Goal: Complete application form

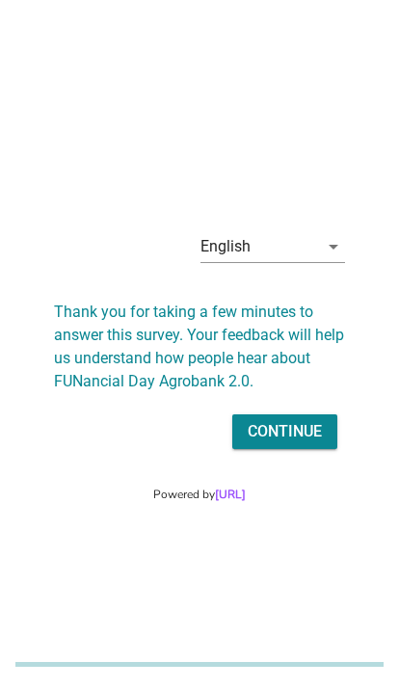
click at [325, 258] on icon "arrow_drop_down" at bounding box center [333, 246] width 23 height 23
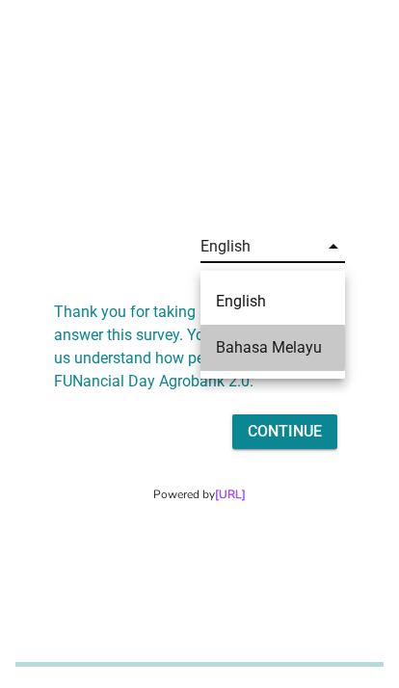
click at [310, 352] on div "Bahasa Melayu" at bounding box center [273, 347] width 114 height 23
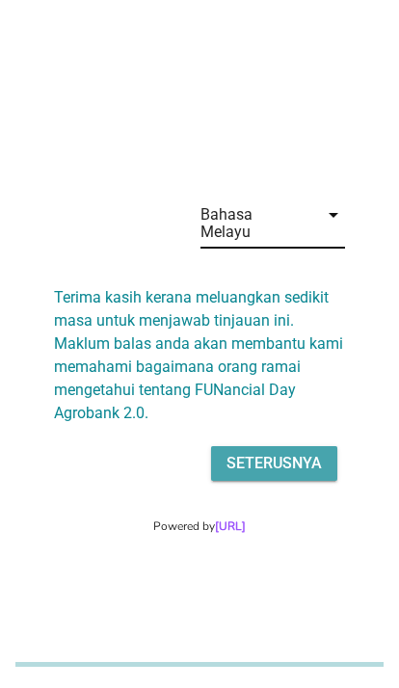
click at [293, 475] on div "Seterusnya" at bounding box center [273, 463] width 95 height 23
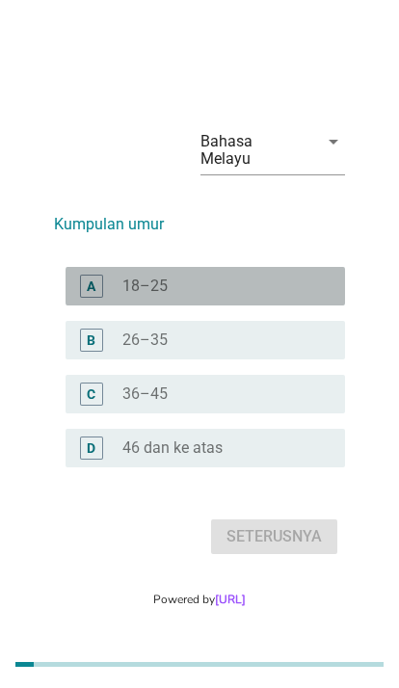
click at [314, 296] on div "radio_button_unchecked 18–25" at bounding box center [225, 285] width 207 height 19
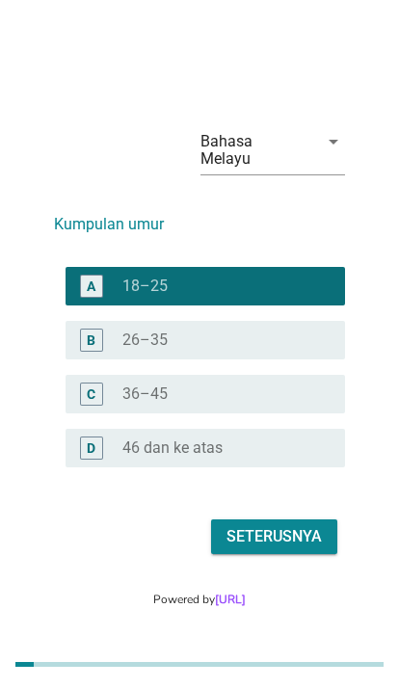
click at [307, 548] on div "Seterusnya" at bounding box center [273, 536] width 95 height 23
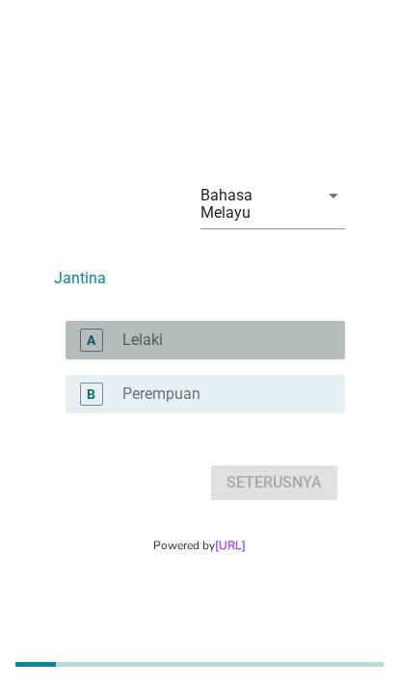
click at [313, 350] on div "radio_button_unchecked Lelaki" at bounding box center [218, 339] width 192 height 19
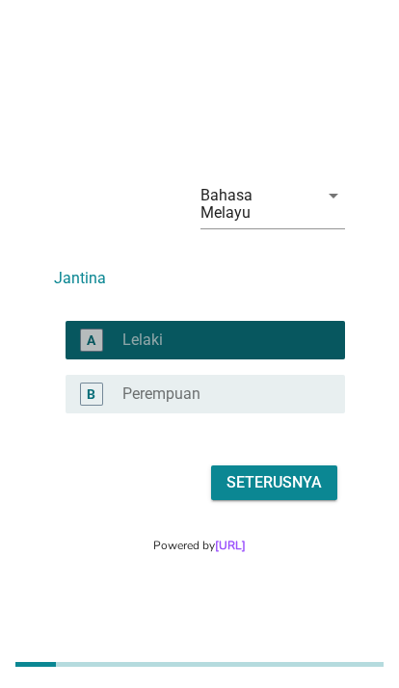
click at [306, 494] on div "Seterusnya" at bounding box center [273, 482] width 95 height 23
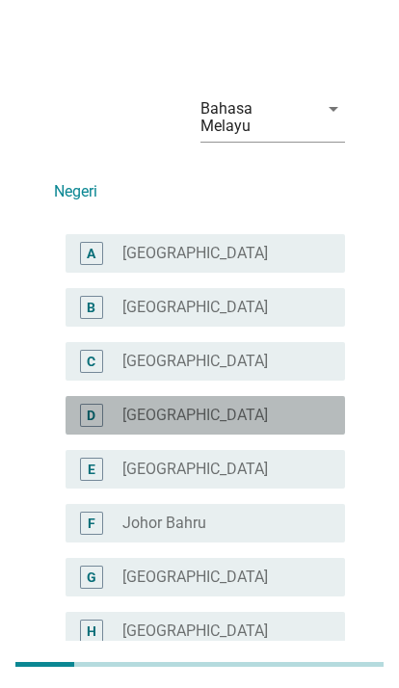
click at [307, 405] on div "radio_button_unchecked [GEOGRAPHIC_DATA]" at bounding box center [218, 414] width 192 height 19
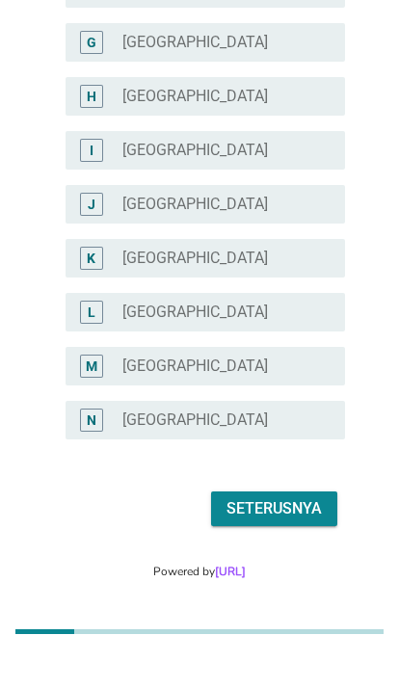
scroll to position [503, 0]
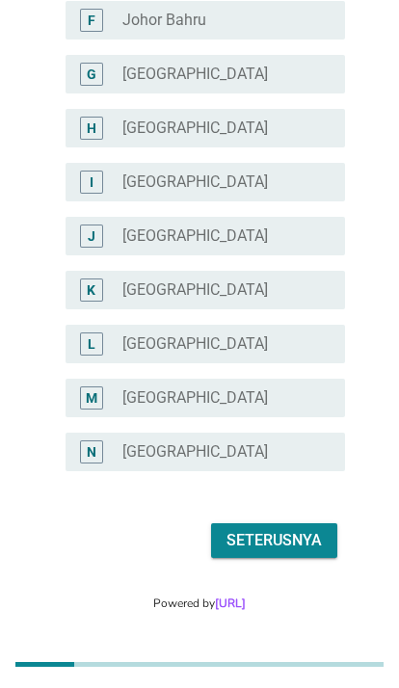
click at [297, 529] on div "Seterusnya" at bounding box center [273, 540] width 95 height 23
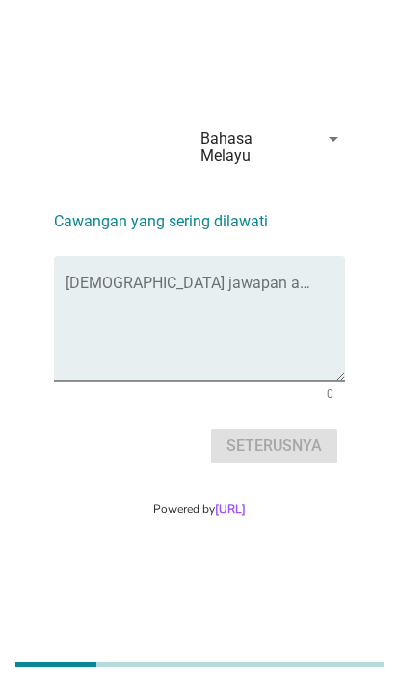
scroll to position [0, 0]
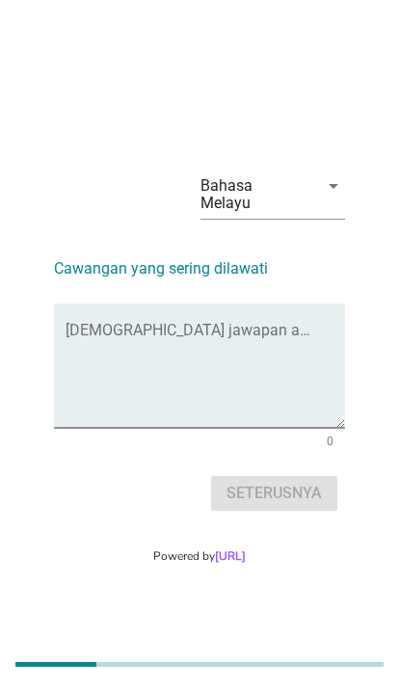
click at [309, 381] on textarea "Isikan jawapan anda di sini" at bounding box center [204, 376] width 279 height 101
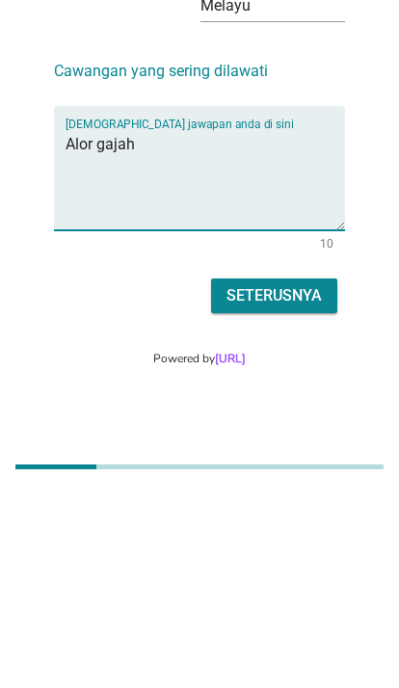
type textarea "Alor gajah"
click at [313, 481] on div "Seterusnya" at bounding box center [273, 492] width 95 height 23
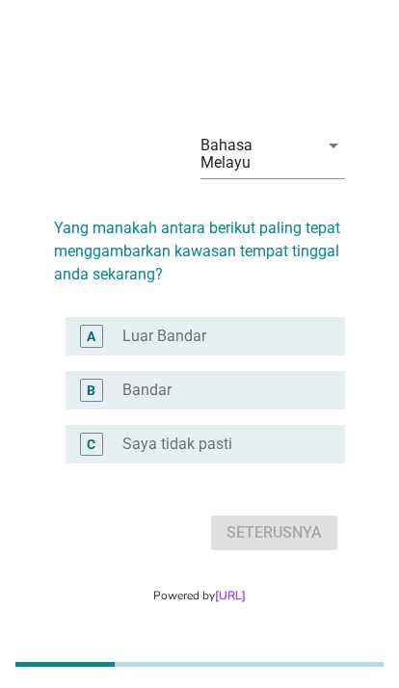
click at [296, 400] on div "radio_button_unchecked Bandar" at bounding box center [218, 389] width 192 height 19
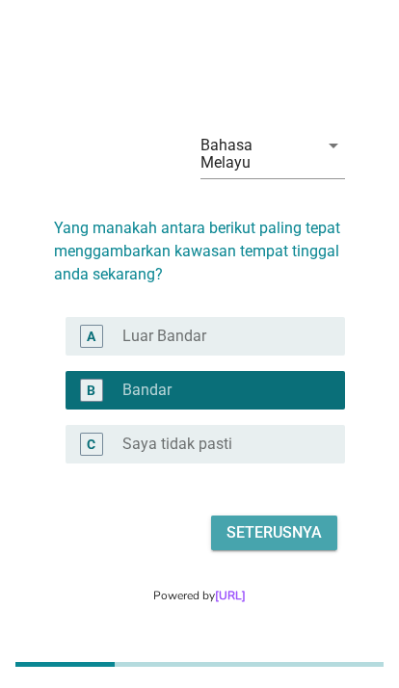
click at [294, 544] on div "Seterusnya" at bounding box center [273, 532] width 95 height 23
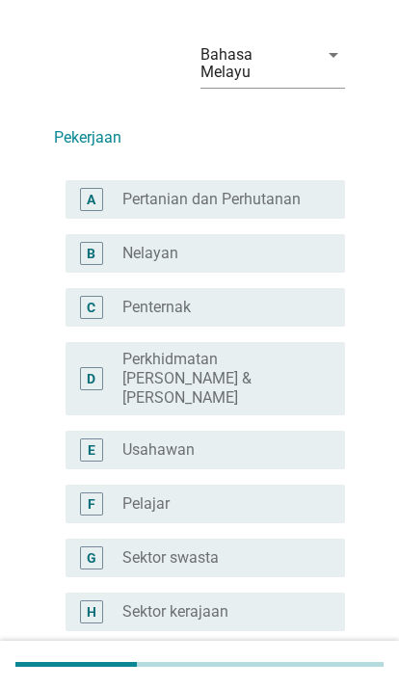
scroll to position [53, 0]
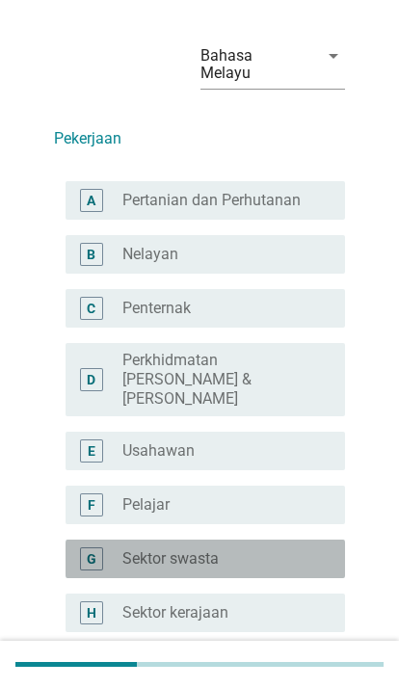
click at [280, 549] on div "radio_button_unchecked Sektor swasta" at bounding box center [218, 558] width 192 height 19
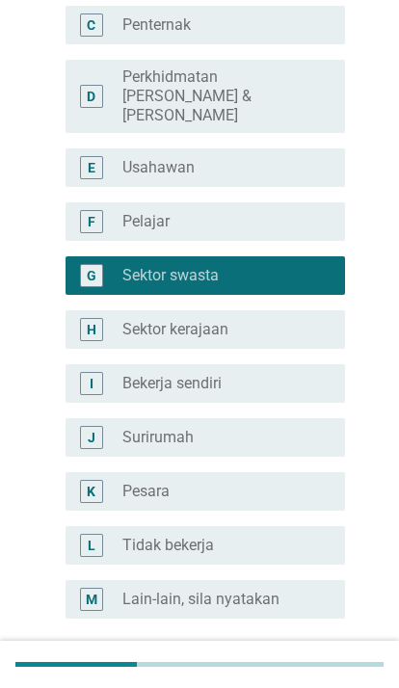
scroll to position [385, 0]
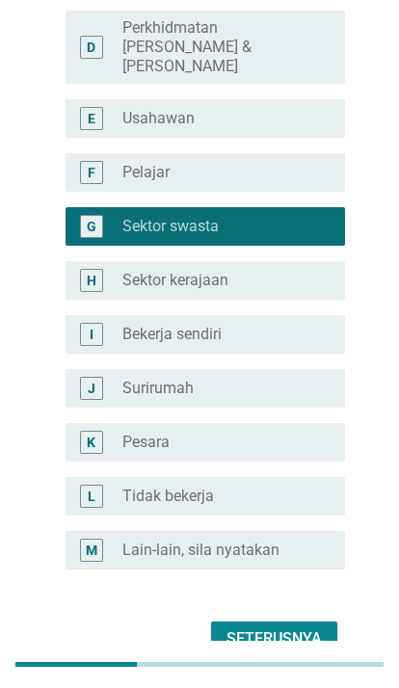
click at [290, 621] on button "Seterusnya" at bounding box center [274, 638] width 126 height 35
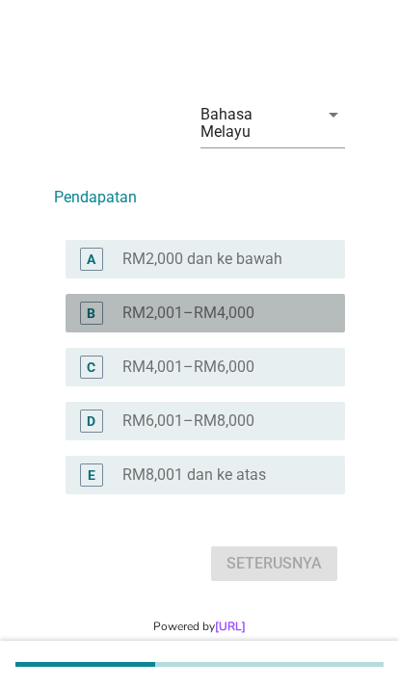
click at [309, 323] on div "radio_button_unchecked RM2,001–RM4,000" at bounding box center [218, 312] width 192 height 19
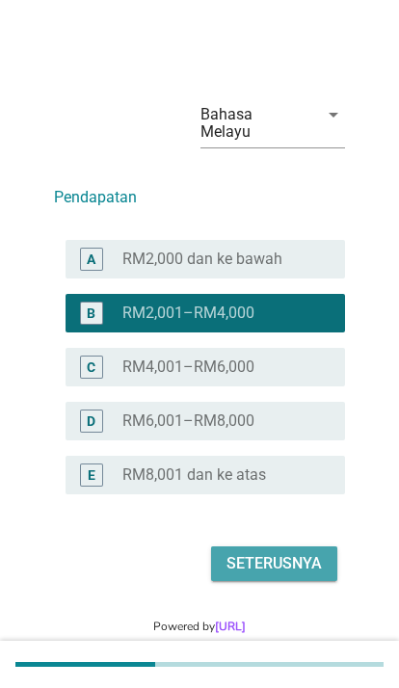
click at [294, 581] on button "Seterusnya" at bounding box center [274, 563] width 126 height 35
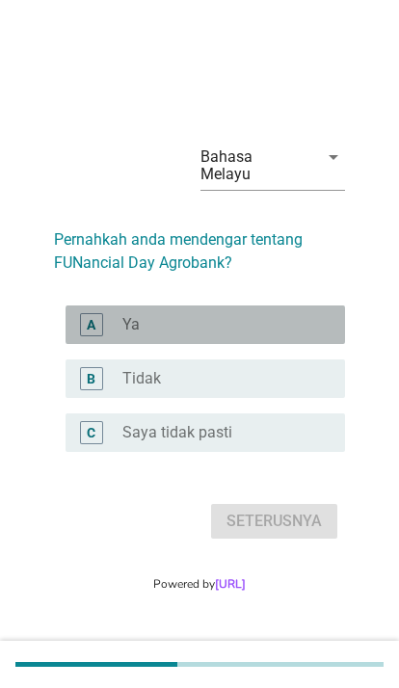
click at [316, 334] on div "radio_button_unchecked Ya" at bounding box center [225, 324] width 207 height 19
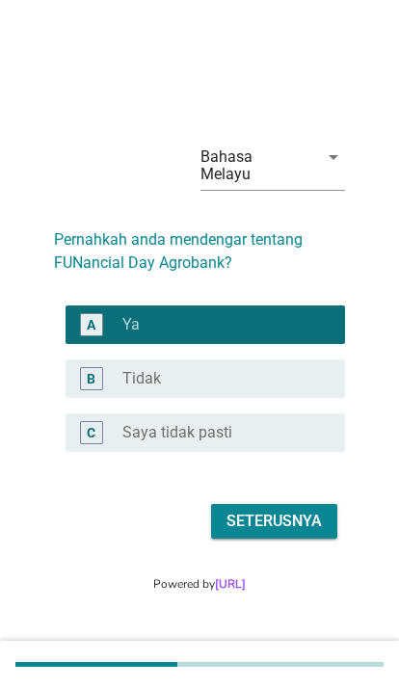
click at [294, 533] on div "Seterusnya" at bounding box center [273, 520] width 95 height 23
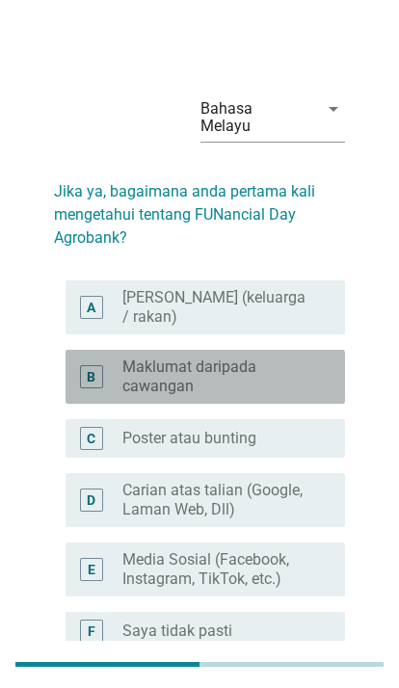
click at [327, 366] on div "radio_button_unchecked Maklumat daripada cawangan" at bounding box center [225, 376] width 207 height 39
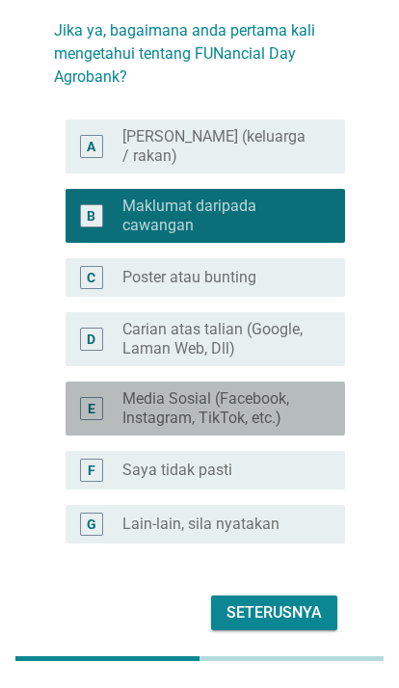
scroll to position [154, 0]
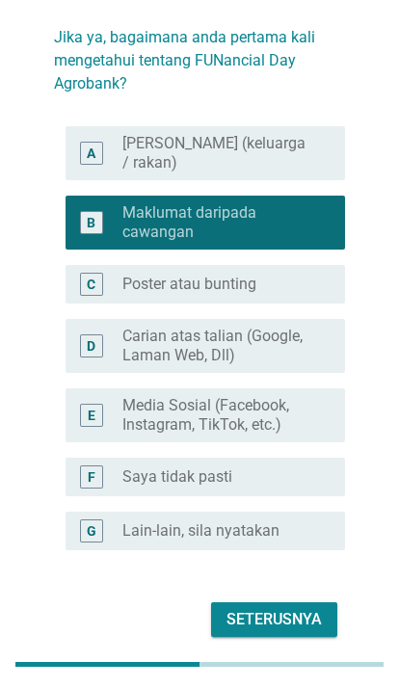
click at [291, 608] on div "Seterusnya" at bounding box center [273, 619] width 95 height 23
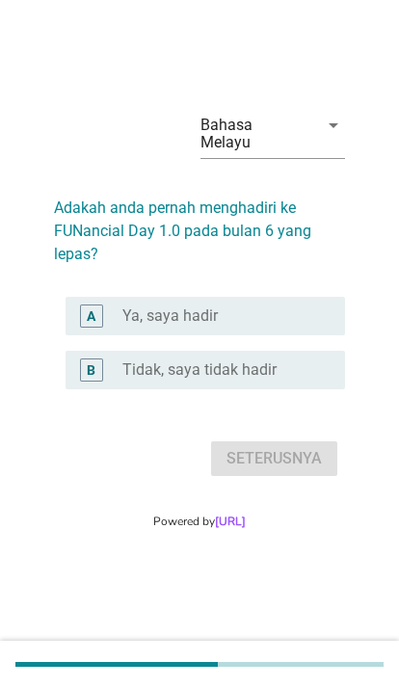
scroll to position [0, 0]
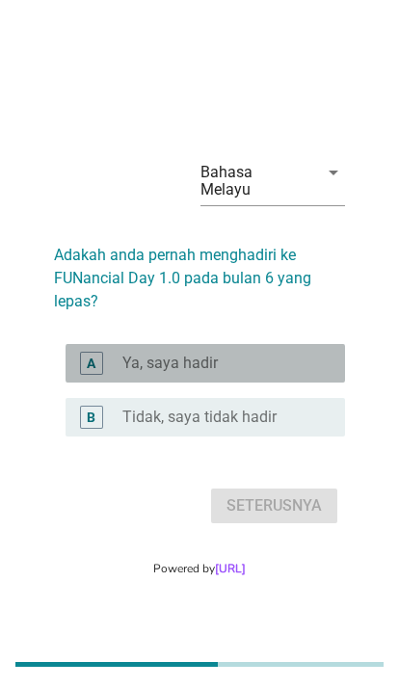
click at [319, 373] on div "radio_button_unchecked Ya, saya hadir" at bounding box center [225, 362] width 207 height 19
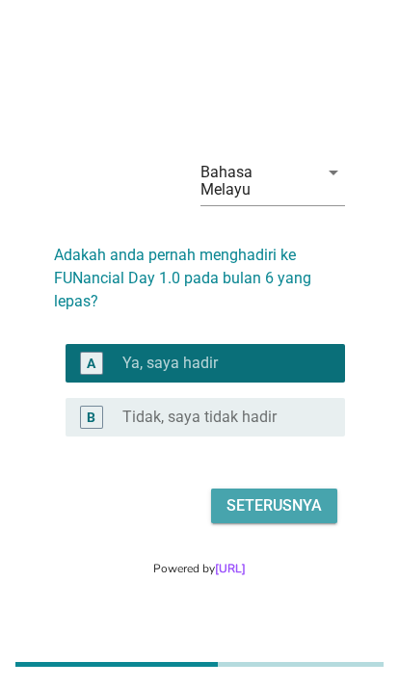
click at [290, 517] on div "Seterusnya" at bounding box center [273, 505] width 95 height 23
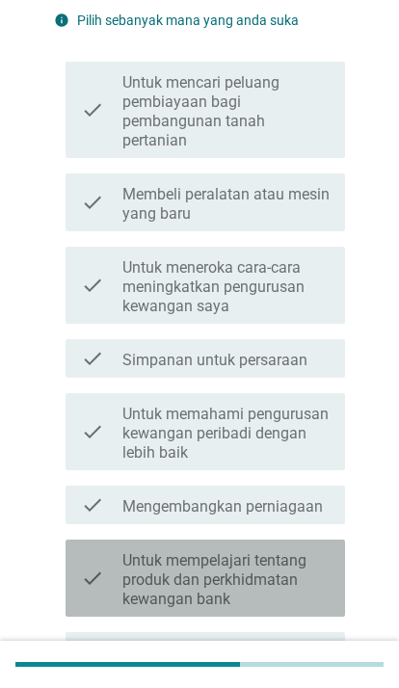
scroll to position [221, 0]
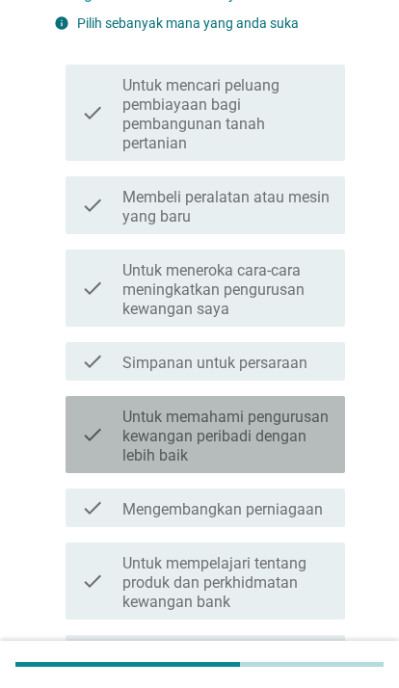
click at [309, 432] on label "Untuk memahami pengurusan kewangan peribadi dengan lebih baik" at bounding box center [225, 436] width 207 height 58
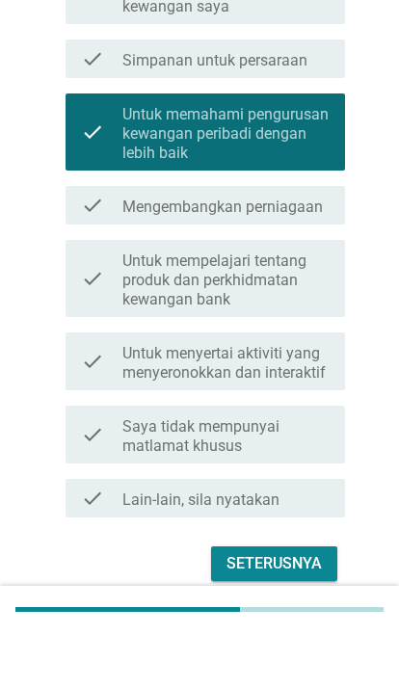
scroll to position [467, 0]
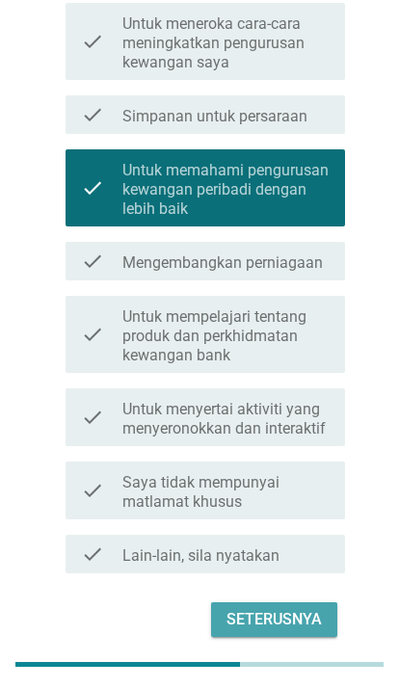
click at [299, 608] on div "Seterusnya" at bounding box center [273, 619] width 95 height 23
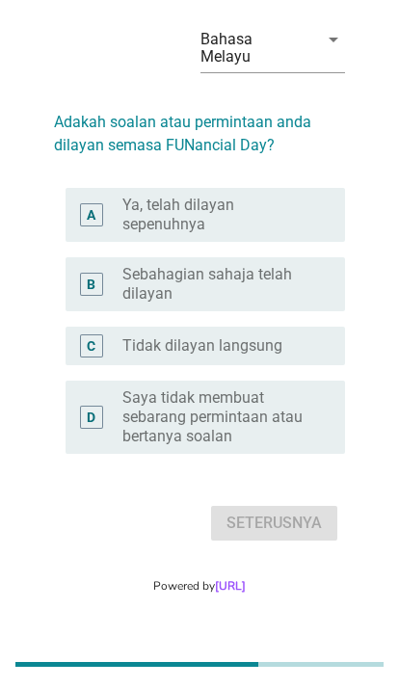
scroll to position [0, 0]
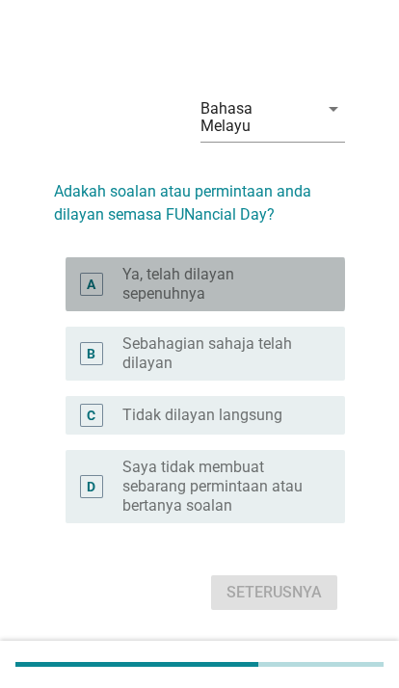
click at [310, 303] on label "Ya, telah dilayan sepenuhnya" at bounding box center [218, 284] width 192 height 39
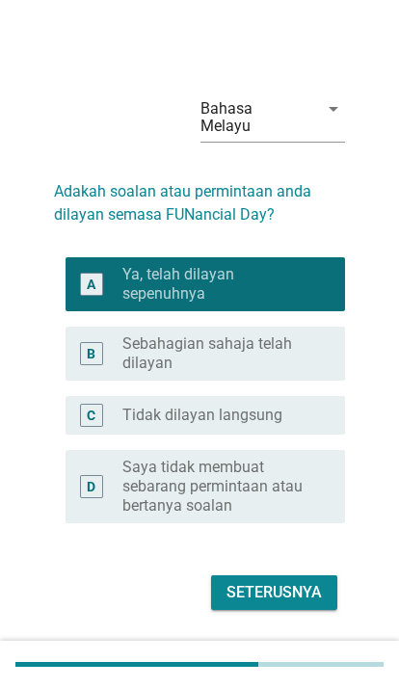
click at [299, 604] on div "Seterusnya" at bounding box center [273, 592] width 95 height 23
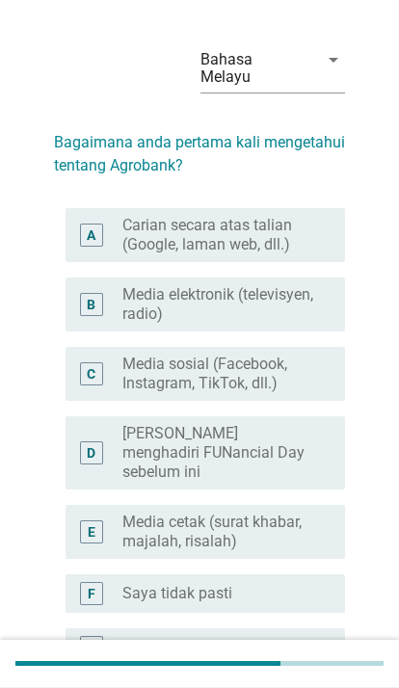
scroll to position [49, 0]
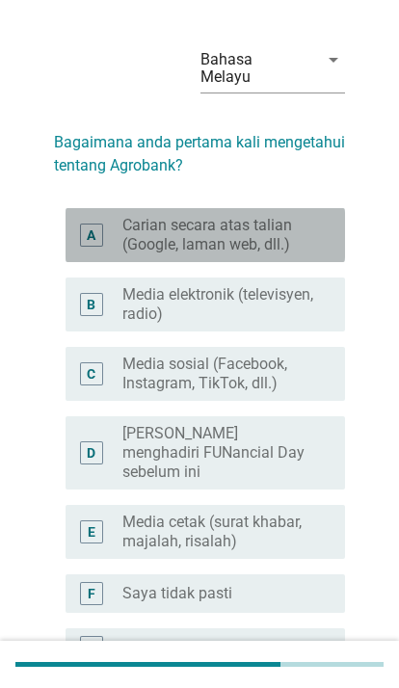
click at [311, 228] on label "Carian secara atas talian (Google, laman web, dll.)" at bounding box center [218, 235] width 192 height 39
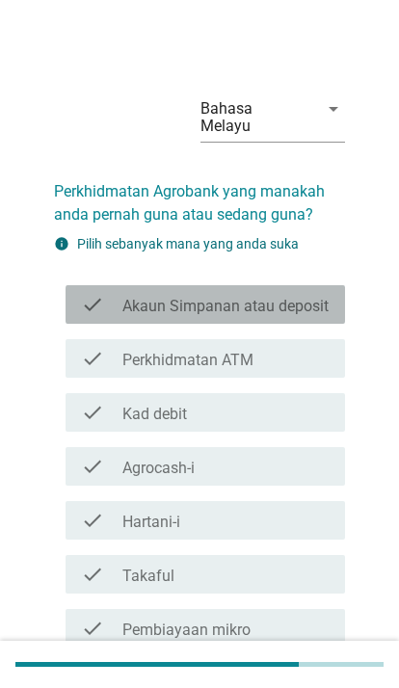
click at [315, 297] on label "Akaun Simpanan atau deposit" at bounding box center [225, 306] width 206 height 19
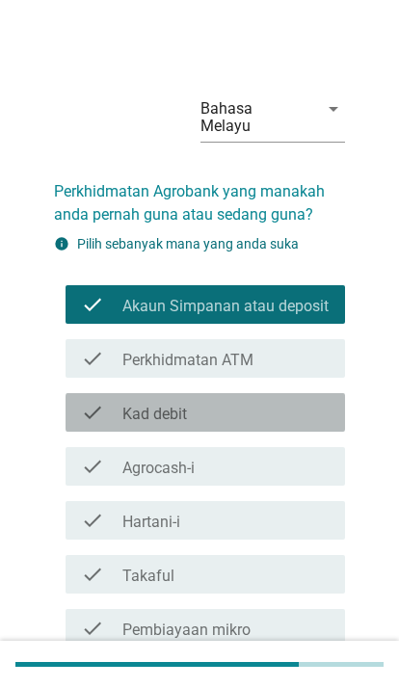
click at [308, 401] on div "check_box_outline_blank Kad debit" at bounding box center [225, 412] width 207 height 23
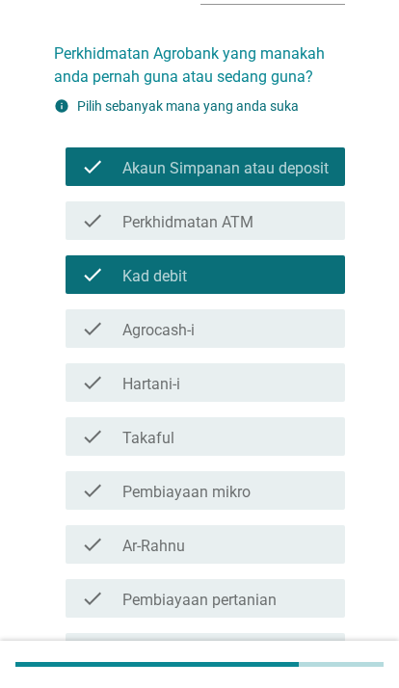
scroll to position [126, 0]
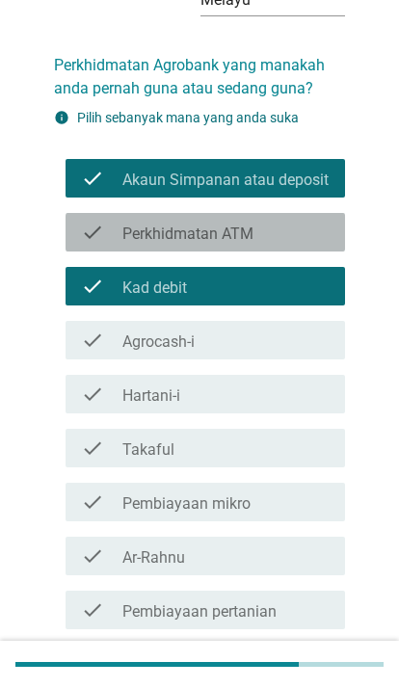
click at [309, 221] on div "check_box_outline_blank Perkhidmatan ATM" at bounding box center [225, 232] width 207 height 23
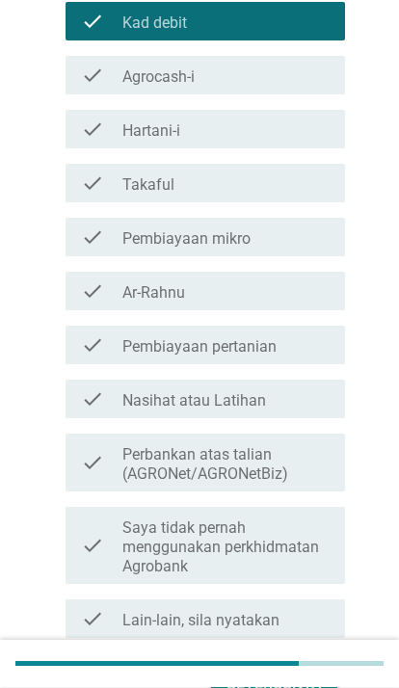
scroll to position [391, 0]
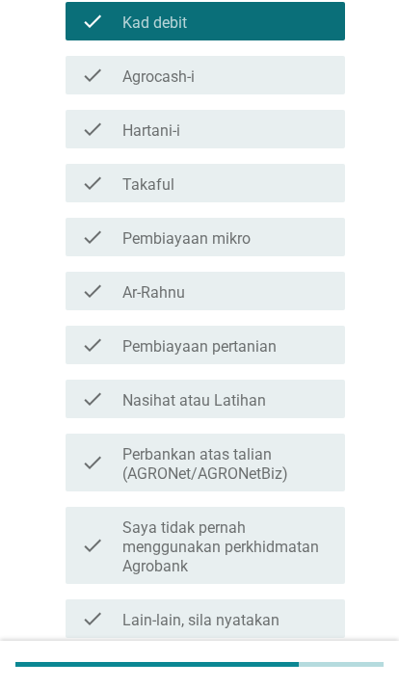
click at [309, 672] on div "Seterusnya" at bounding box center [273, 683] width 95 height 23
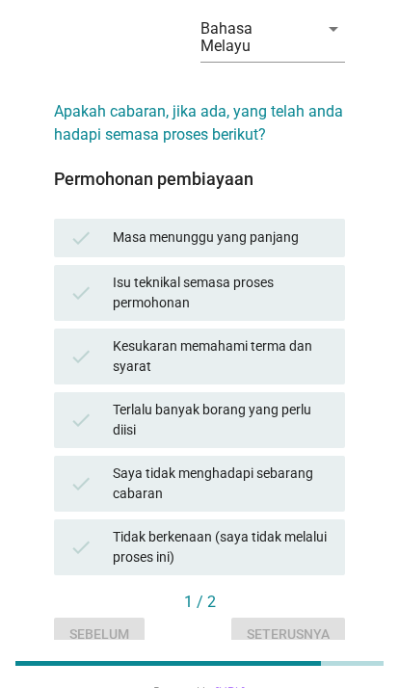
scroll to position [81, 0]
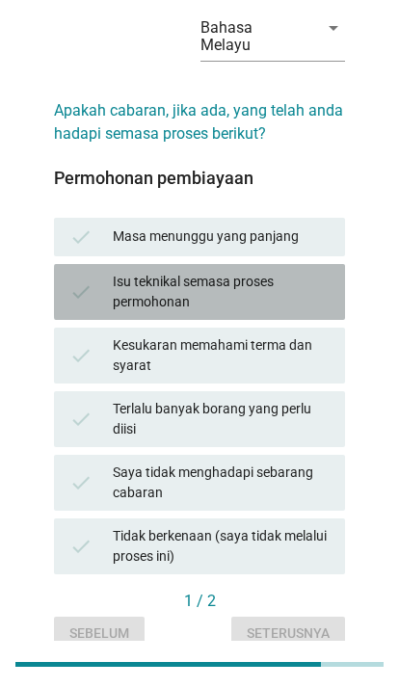
click at [317, 298] on div "check Isu teknikal semasa proses permohonan" at bounding box center [199, 292] width 291 height 56
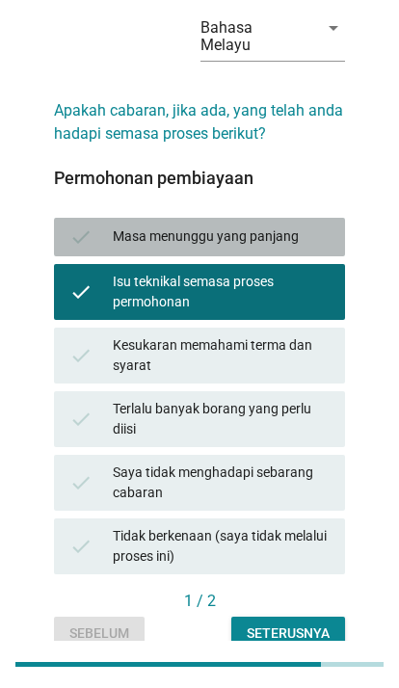
click at [299, 231] on div "check Masa menunggu yang panjang" at bounding box center [199, 237] width 291 height 39
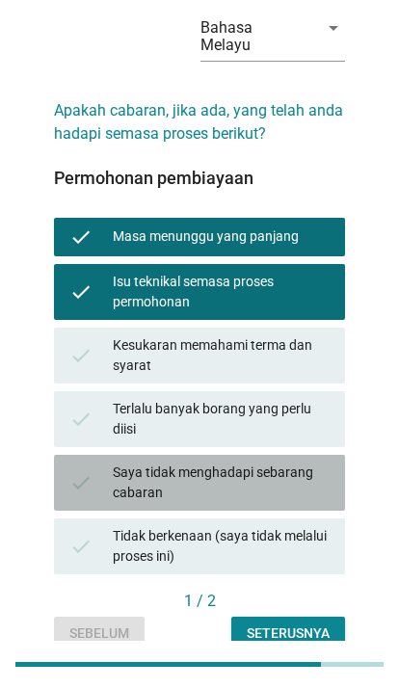
click at [304, 473] on div "Saya tidak menghadapi sebarang cabaran" at bounding box center [221, 482] width 217 height 40
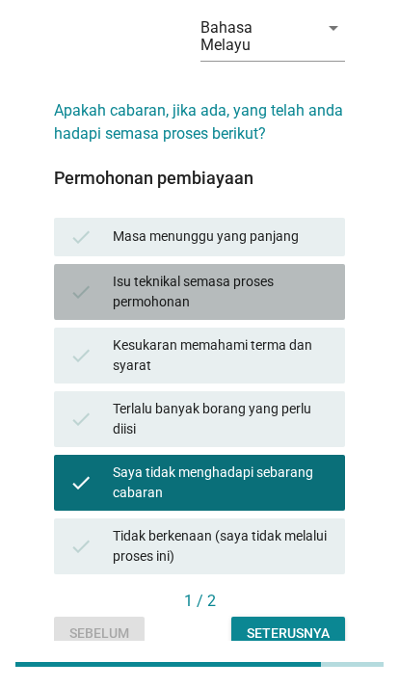
click at [294, 272] on div "Isu teknikal semasa proses permohonan" at bounding box center [221, 292] width 217 height 40
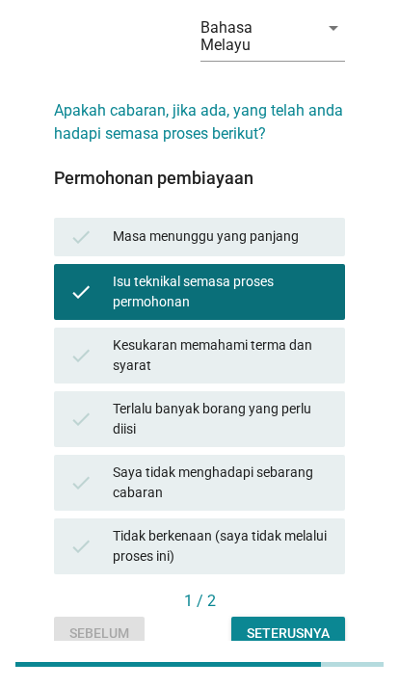
click at [253, 487] on div "check Saya tidak menghadapi sebarang cabaran" at bounding box center [199, 483] width 291 height 56
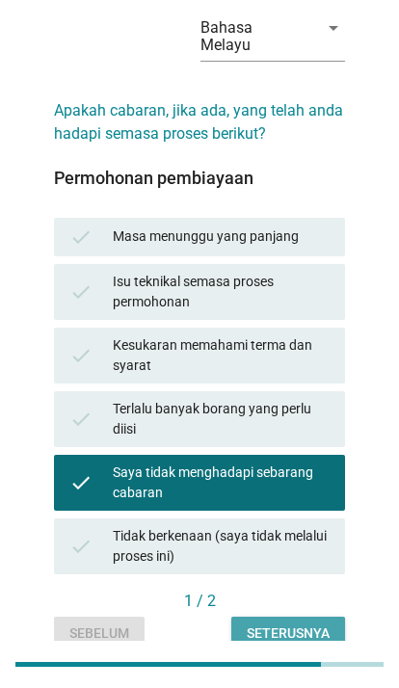
click at [305, 625] on div "Seterusnya" at bounding box center [288, 633] width 83 height 20
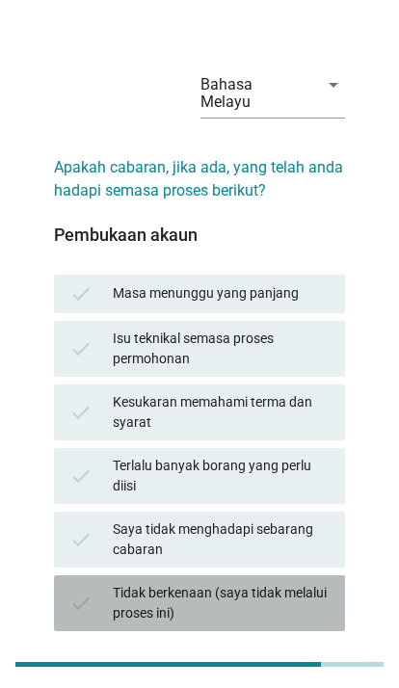
scroll to position [0, 0]
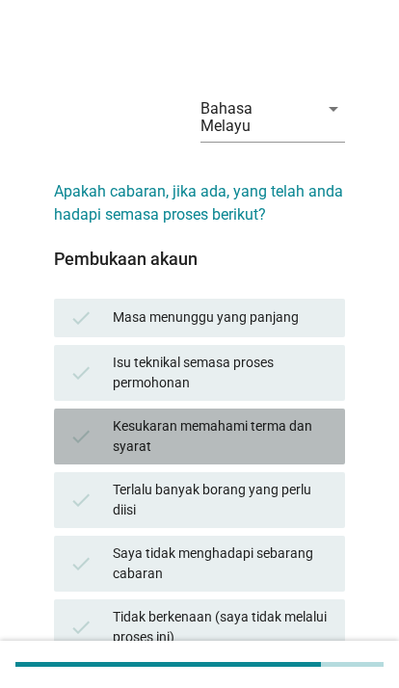
click at [320, 430] on div "Kesukaran memahami terma dan syarat" at bounding box center [221, 436] width 217 height 40
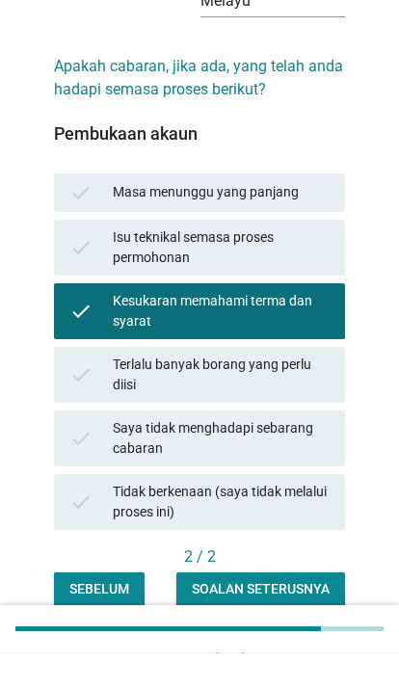
scroll to position [90, 0]
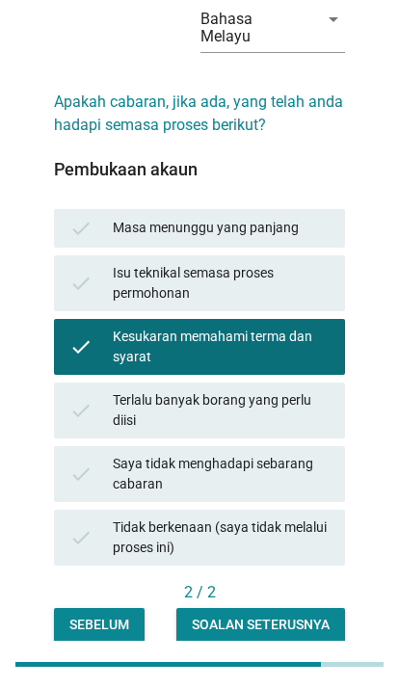
click at [304, 614] on div "Soalan seterusnya" at bounding box center [261, 624] width 138 height 20
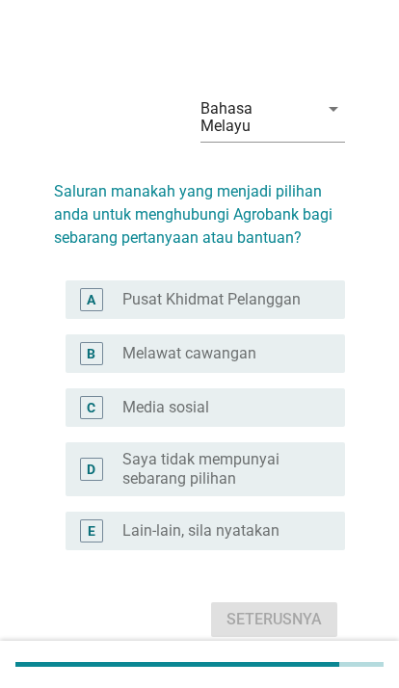
click at [304, 363] on div "radio_button_unchecked Melawat cawangan" at bounding box center [218, 353] width 192 height 19
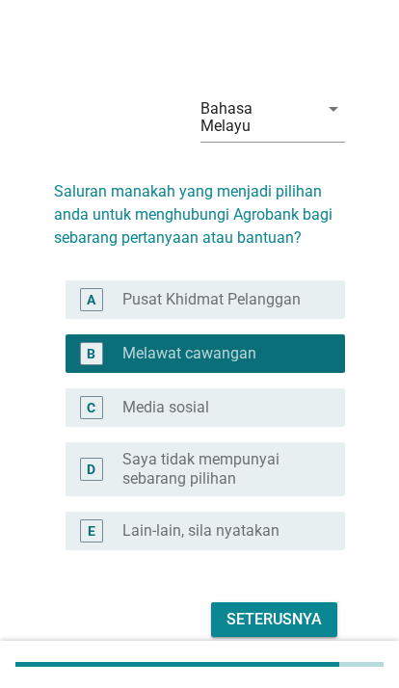
click at [297, 631] on div "Seterusnya" at bounding box center [273, 619] width 95 height 23
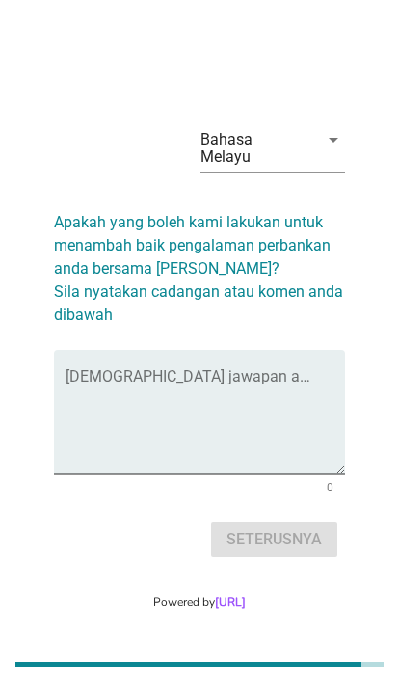
click at [300, 448] on textarea "Isikan jawapan anda di sini" at bounding box center [204, 423] width 279 height 101
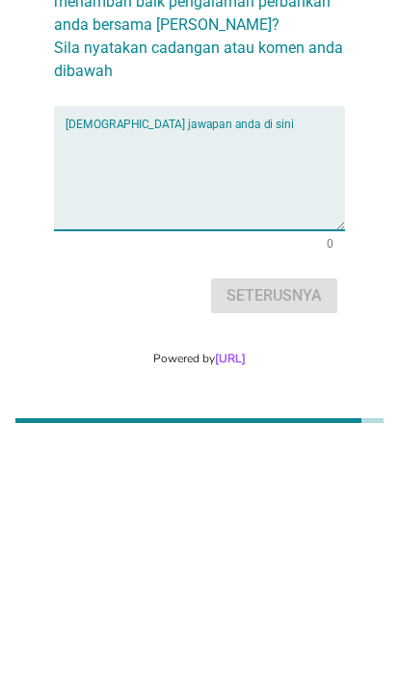
click at [327, 516] on div "Seterusnya" at bounding box center [199, 539] width 291 height 46
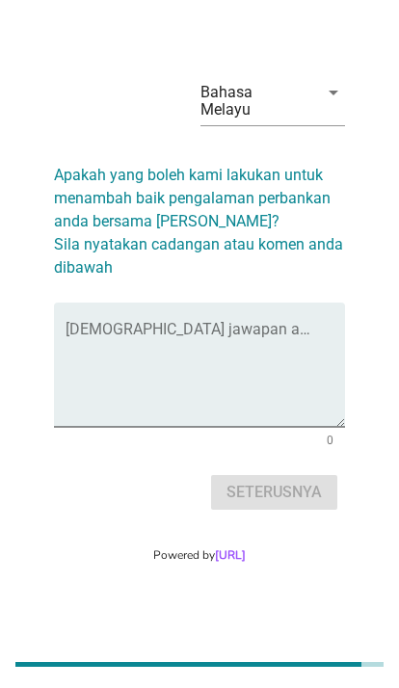
click at [311, 328] on textarea "Isikan jawapan anda di sini" at bounding box center [204, 375] width 279 height 101
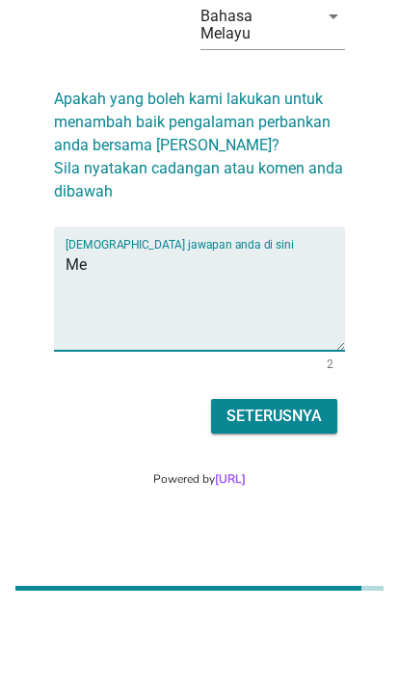
type textarea "M"
type textarea "X ad komen"
click at [320, 481] on div "Seterusnya" at bounding box center [273, 492] width 95 height 23
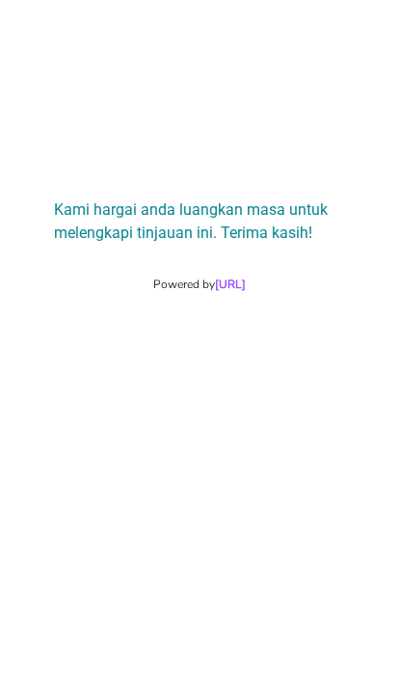
scroll to position [0, 0]
